Goal: Subscribe to service/newsletter

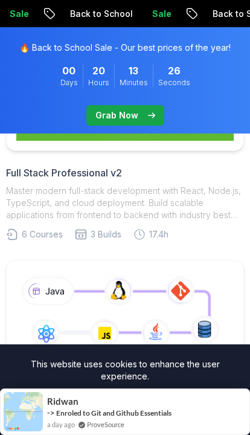
scroll to position [615, 0]
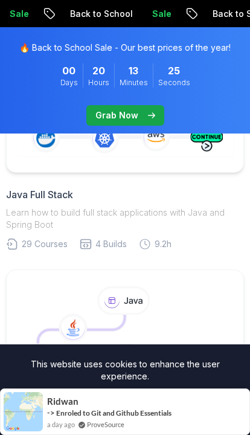
click at [43, 191] on h2 "Java Full Stack" at bounding box center [125, 194] width 238 height 15
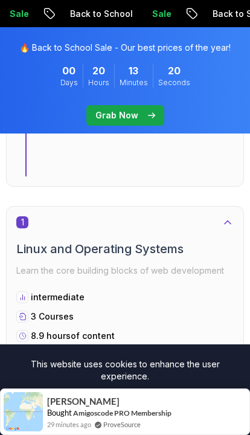
scroll to position [518, 0]
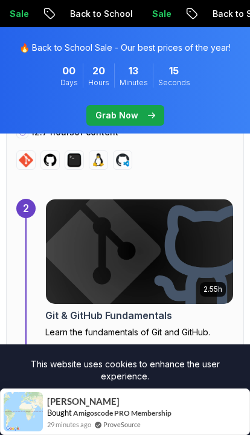
click at [0, 0] on img at bounding box center [0, 0] width 0 height 0
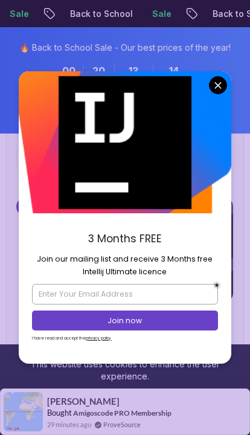
scroll to position [1421, 0]
click at [210, 142] on img at bounding box center [125, 142] width 213 height 142
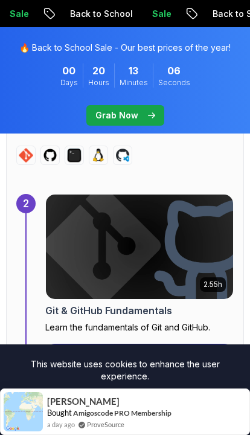
click at [227, 117] on div "🔥 Back to School Sale - Our best prices of the year! 00 Days 20 Hours 13 Minute…" at bounding box center [125, 80] width 250 height 106
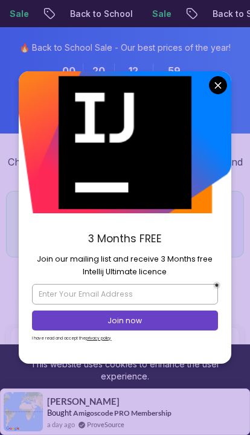
scroll to position [134, 0]
click at [157, 213] on img at bounding box center [125, 142] width 213 height 142
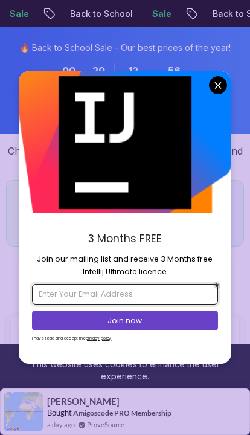
click at [154, 305] on input "email" at bounding box center [125, 294] width 186 height 21
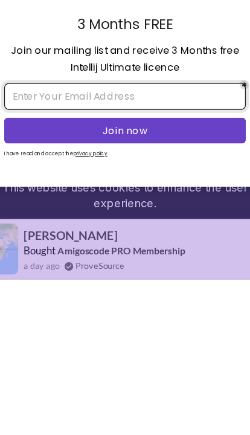
scroll to position [143, 0]
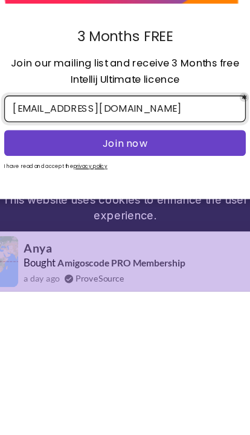
type input "[EMAIL_ADDRESS][DOMAIN_NAME]"
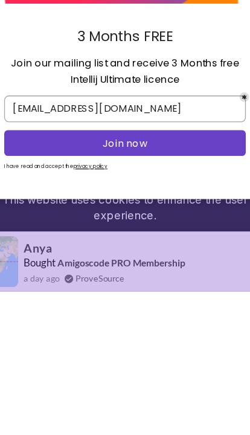
click at [160, 311] on button "Join now" at bounding box center [125, 321] width 186 height 20
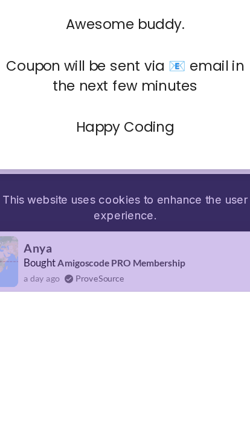
scroll to position [272, 0]
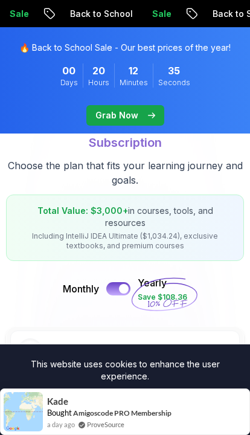
scroll to position [125, 0]
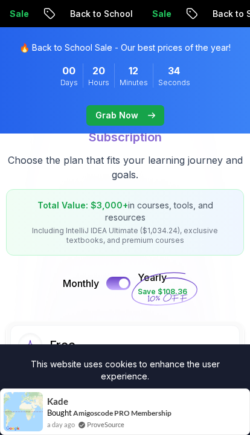
click at [122, 279] on div at bounding box center [124, 284] width 10 height 10
click at [116, 279] on div at bounding box center [113, 284] width 10 height 10
click at [122, 279] on div at bounding box center [124, 284] width 10 height 10
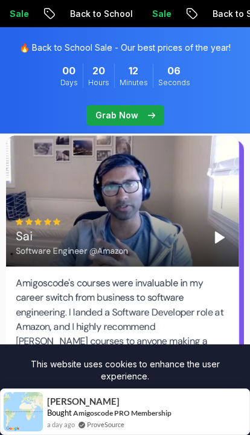
scroll to position [2576, 0]
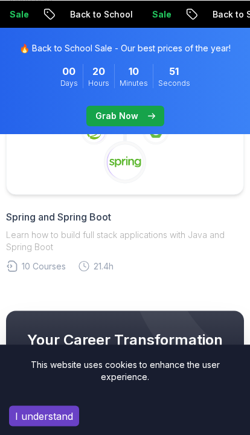
scroll to position [10062, 0]
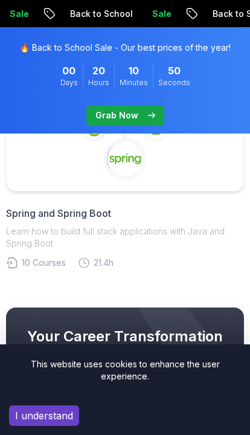
click at [107, 203] on link "Spring and Spring Boot Learn how to build full stack applications with Java and…" at bounding box center [125, 155] width 238 height 229
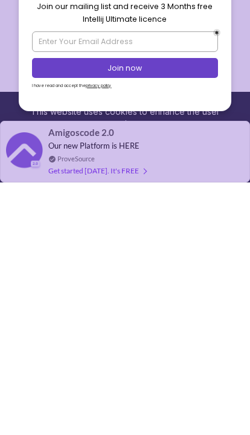
scroll to position [27, 0]
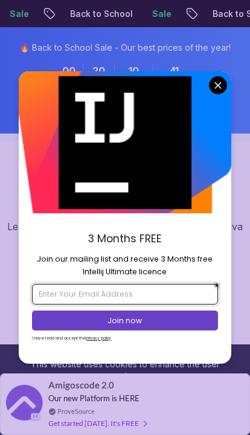
click at [113, 305] on input "email" at bounding box center [125, 294] width 186 height 21
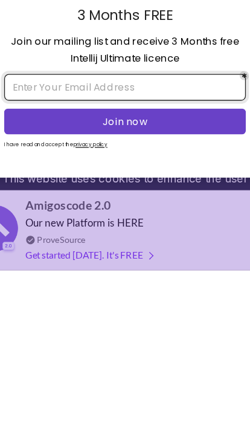
scroll to position [29, 0]
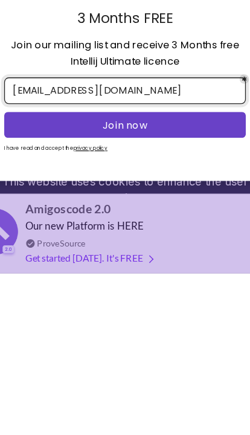
type input "[EMAIL_ADDRESS][DOMAIN_NAME]"
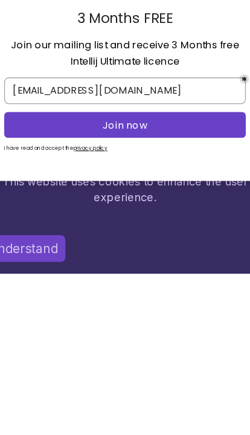
click at [44, 316] on p "Join now" at bounding box center [125, 321] width 163 height 11
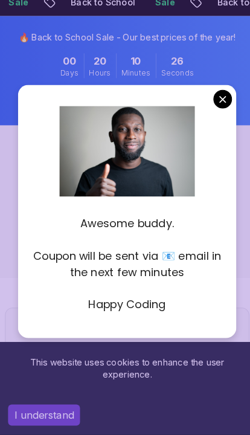
scroll to position [186, 0]
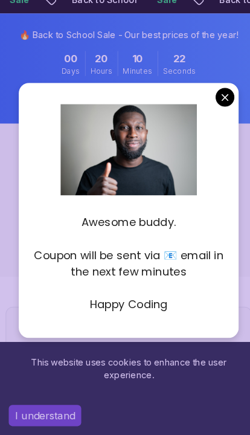
click at [145, 285] on p "Coupon will be sent via 📧 email in the next few minutes" at bounding box center [125, 269] width 186 height 32
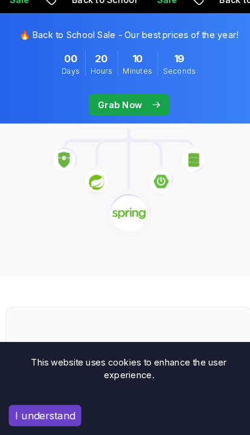
click at [219, 133] on icon at bounding box center [125, 177] width 219 height 132
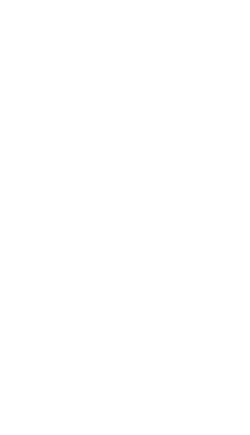
scroll to position [2057, 0]
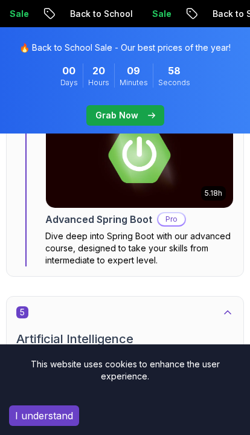
click at [42, 424] on button "I understand" at bounding box center [44, 416] width 70 height 21
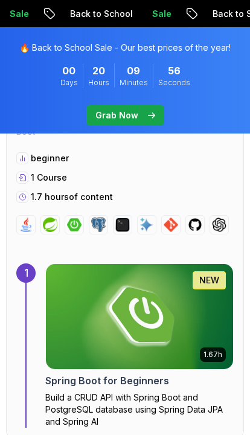
scroll to position [539, 0]
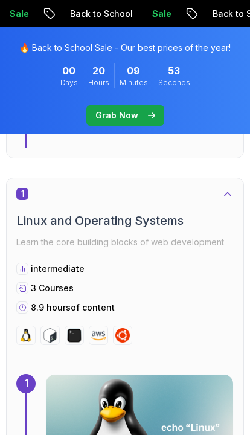
scroll to position [10080, 0]
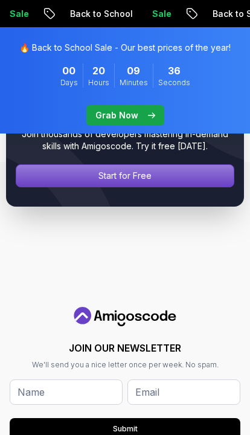
scroll to position [2329, 0]
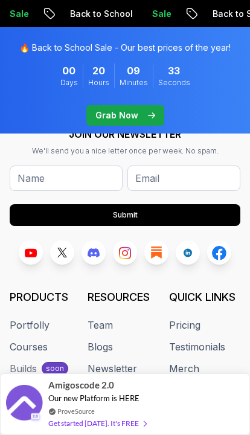
click at [38, 415] on link "Roadmaps" at bounding box center [34, 412] width 48 height 15
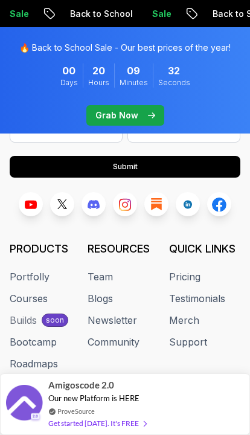
click at [42, 366] on link "Roadmaps" at bounding box center [34, 364] width 48 height 15
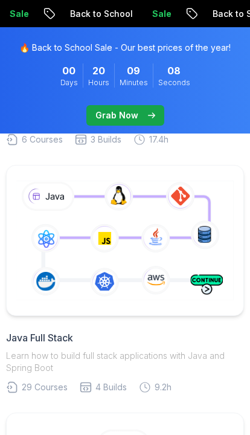
scroll to position [0, 0]
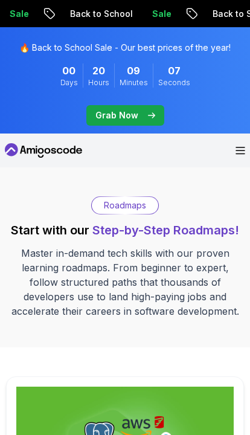
click at [207, 230] on span "Step-by-Step Roadmaps!" at bounding box center [166, 230] width 147 height 15
